Goal: Task Accomplishment & Management: Use online tool/utility

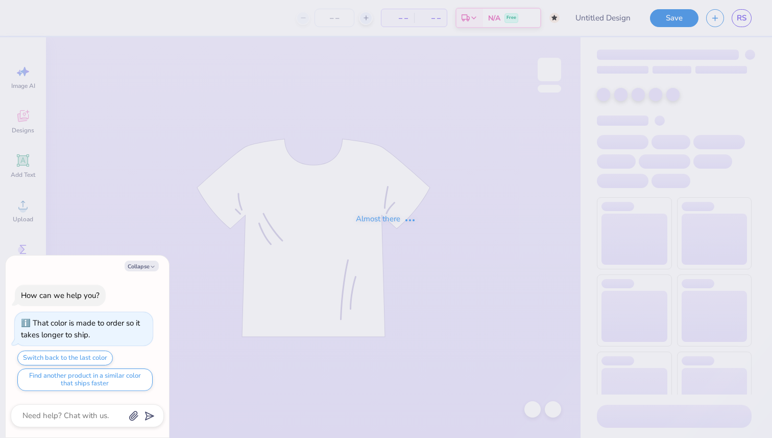
type textarea "x"
type input "Apple Big"
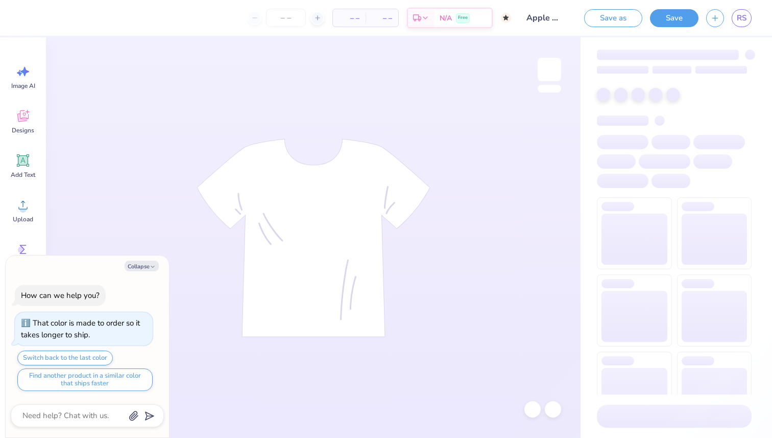
type textarea "x"
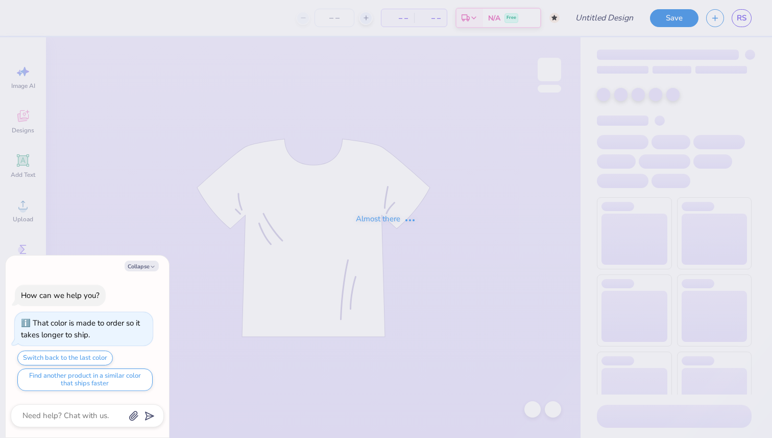
type input "Apple LIL"
type textarea "x"
type input "1"
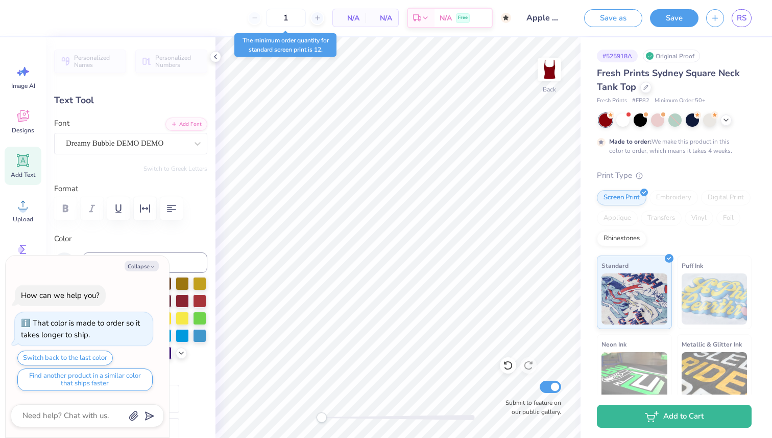
type textarea "x"
type textarea "G"
type textarea "x"
type textarea "GB"
type textarea "x"
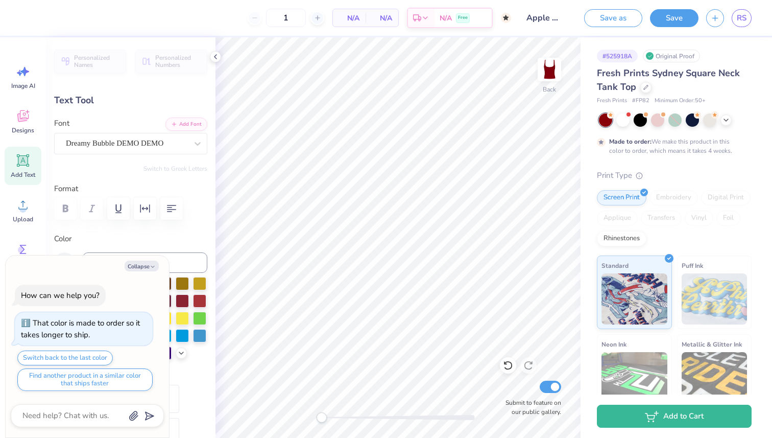
type textarea "G"
type textarea "x"
type textarea "GB"
type textarea "x"
type textarea "G"
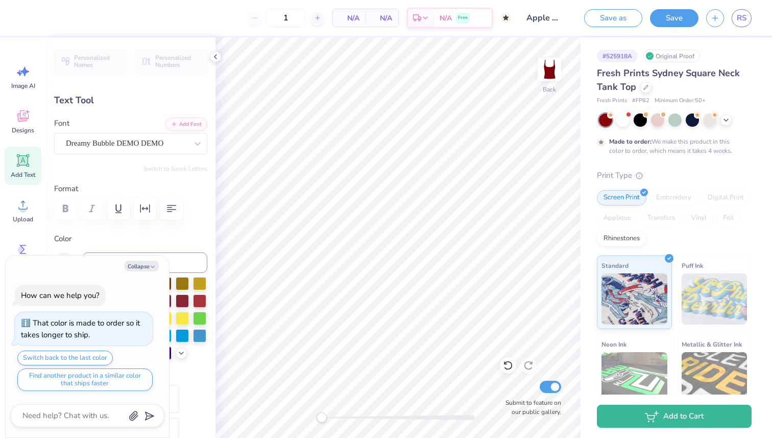
type textarea "x"
type textarea "GG"
type textarea "x"
type textarea "GGB"
type textarea "x"
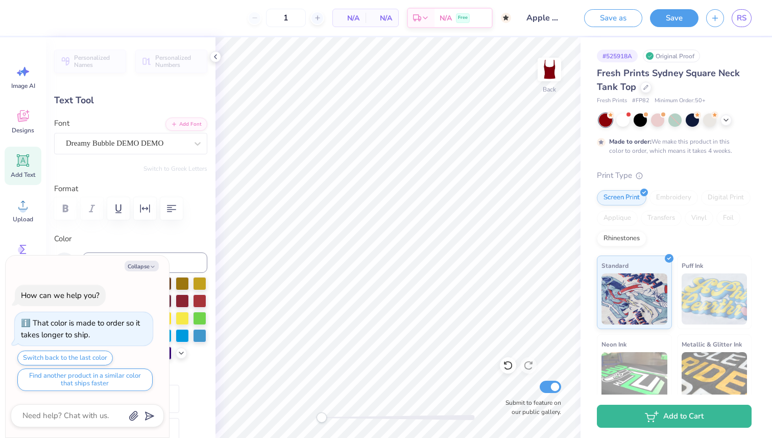
type textarea "GGBI"
type textarea "x"
type textarea "GGBIG"
click at [682, 17] on button "Save" at bounding box center [674, 17] width 49 height 18
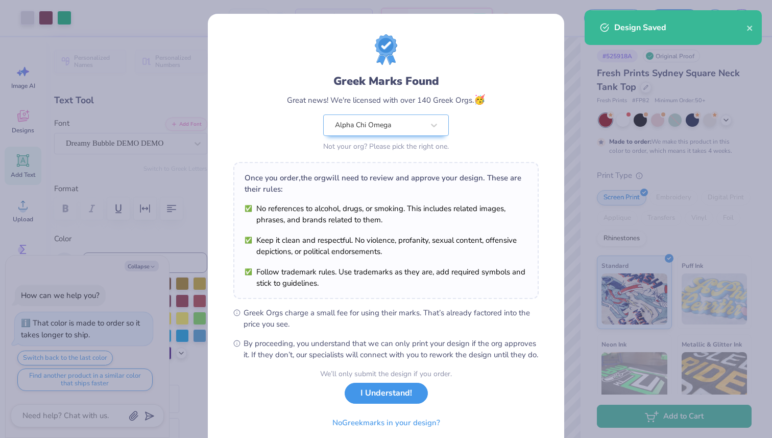
click at [383, 403] on button "I Understand!" at bounding box center [386, 393] width 83 height 21
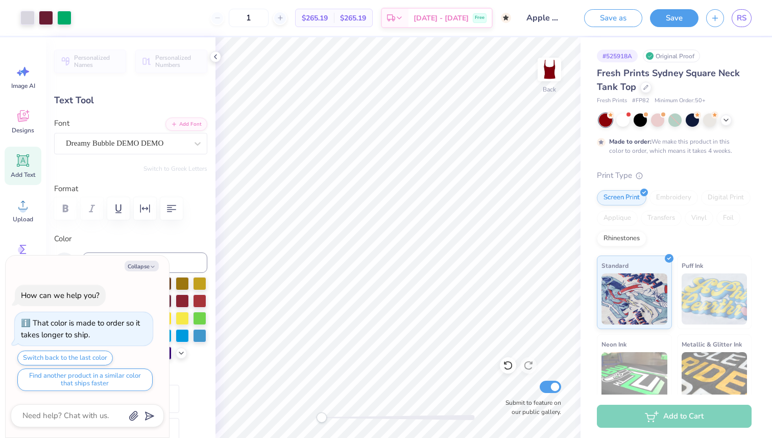
type textarea "x"
